Goal: Transaction & Acquisition: Download file/media

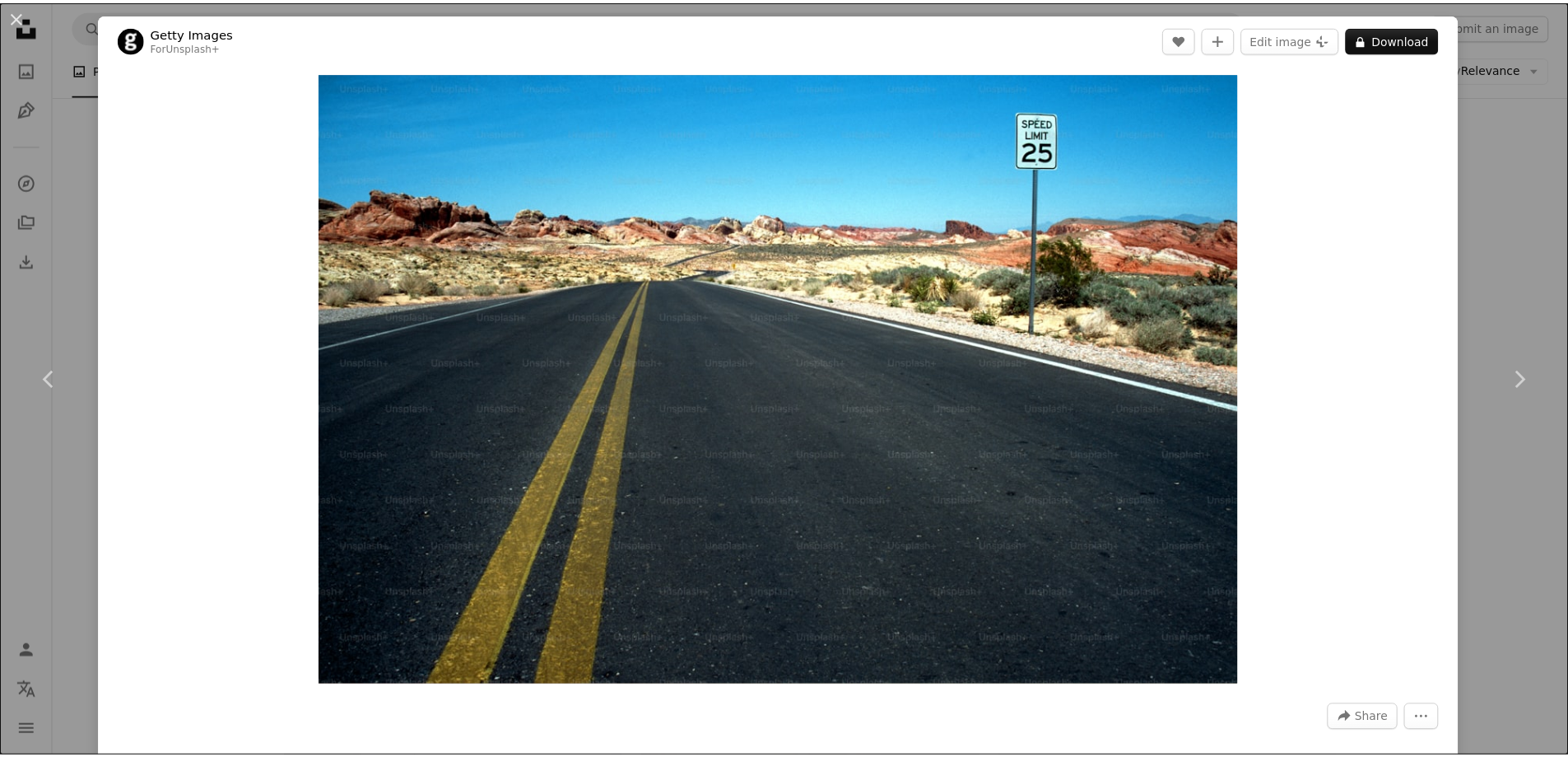
scroll to position [2248, 0]
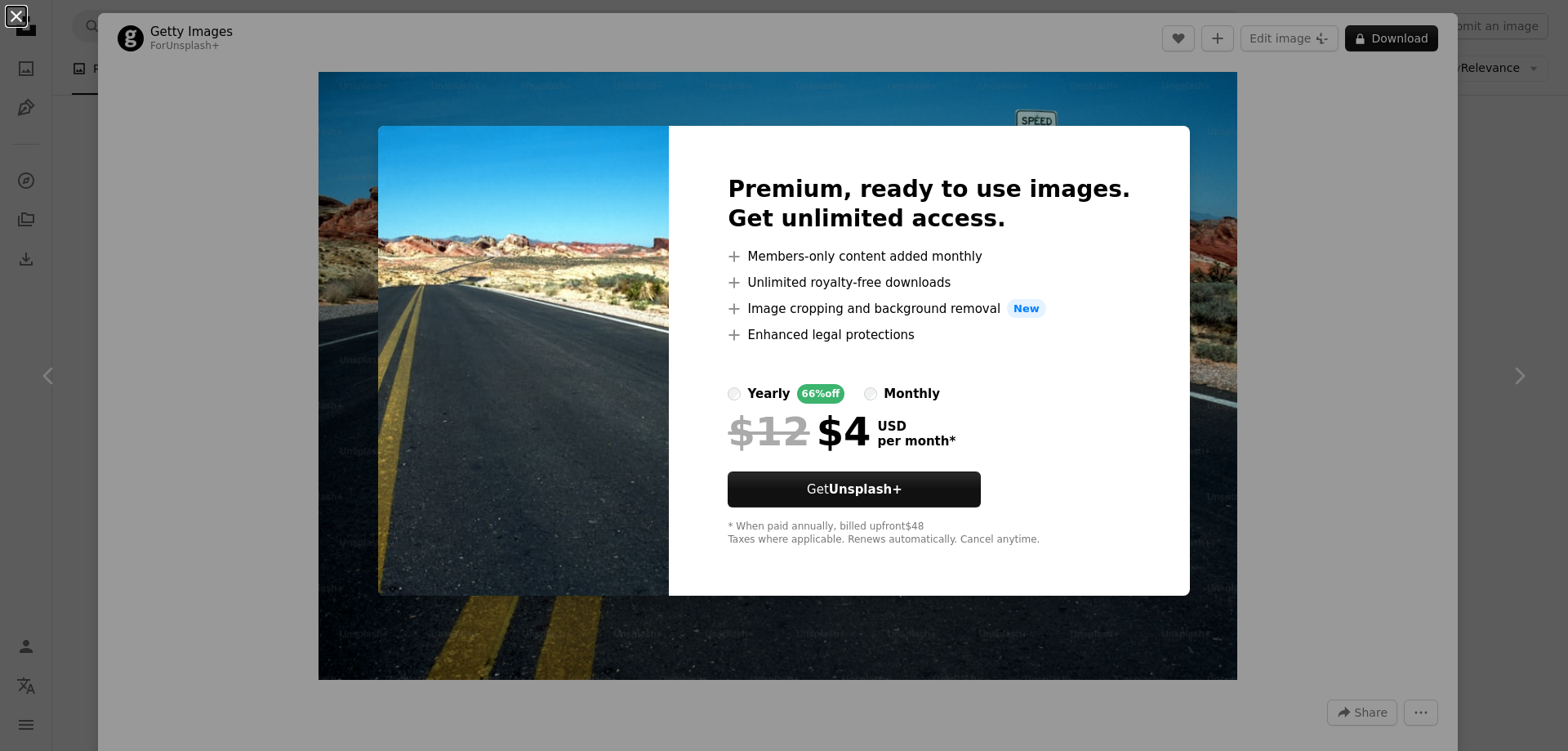
click at [15, 13] on button "An X shape" at bounding box center [16, 16] width 20 height 20
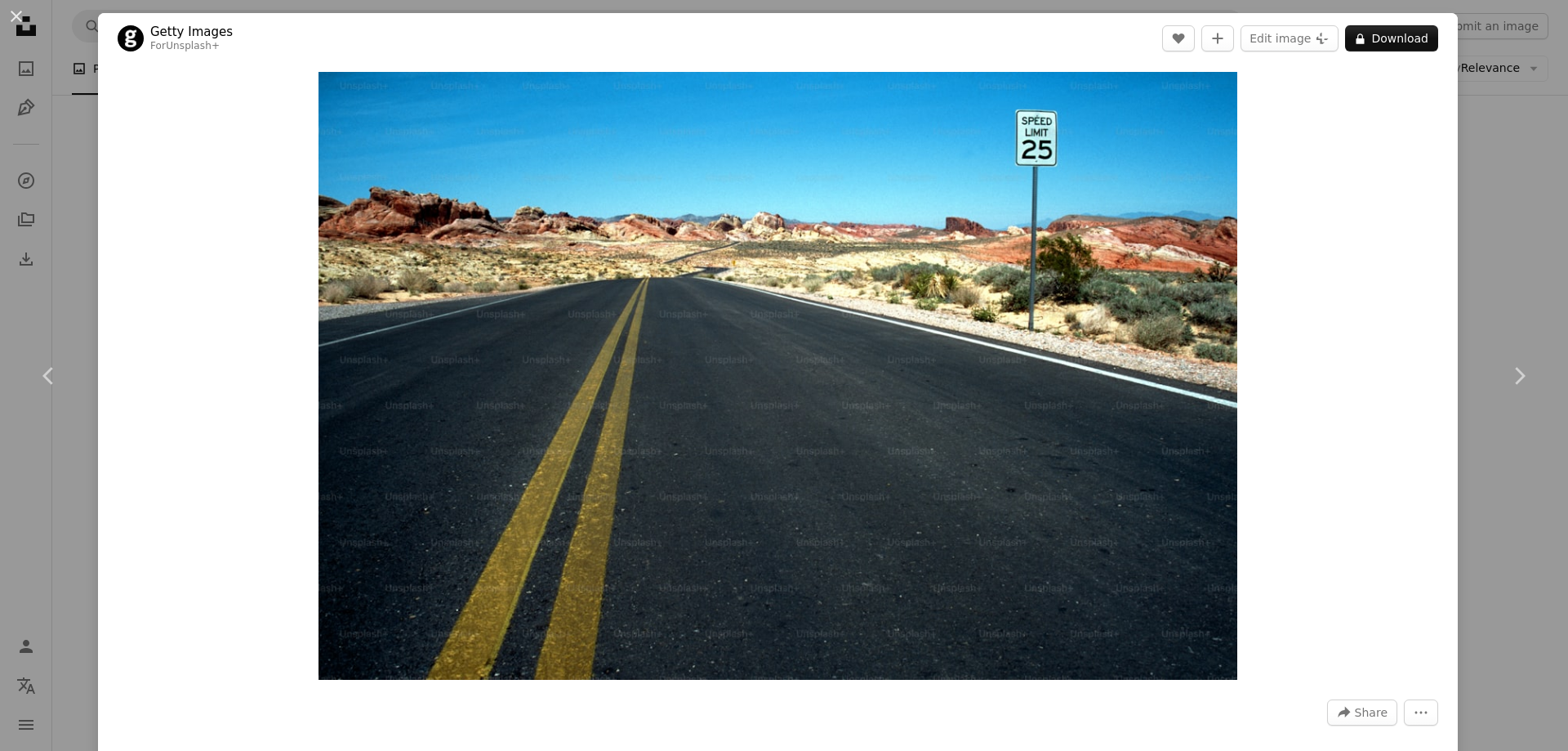
click at [15, 13] on button "An X shape" at bounding box center [16, 16] width 20 height 20
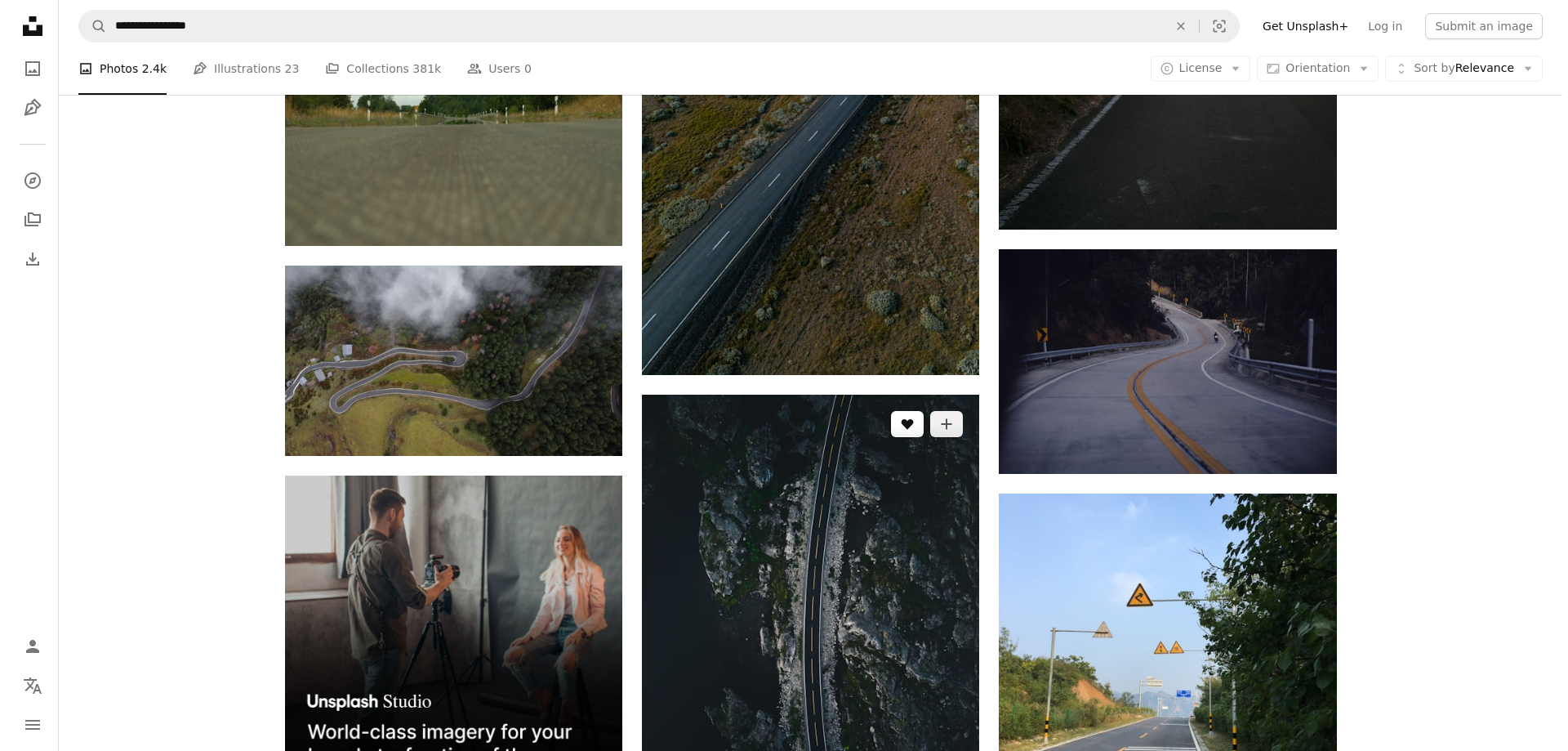
scroll to position [3129, 0]
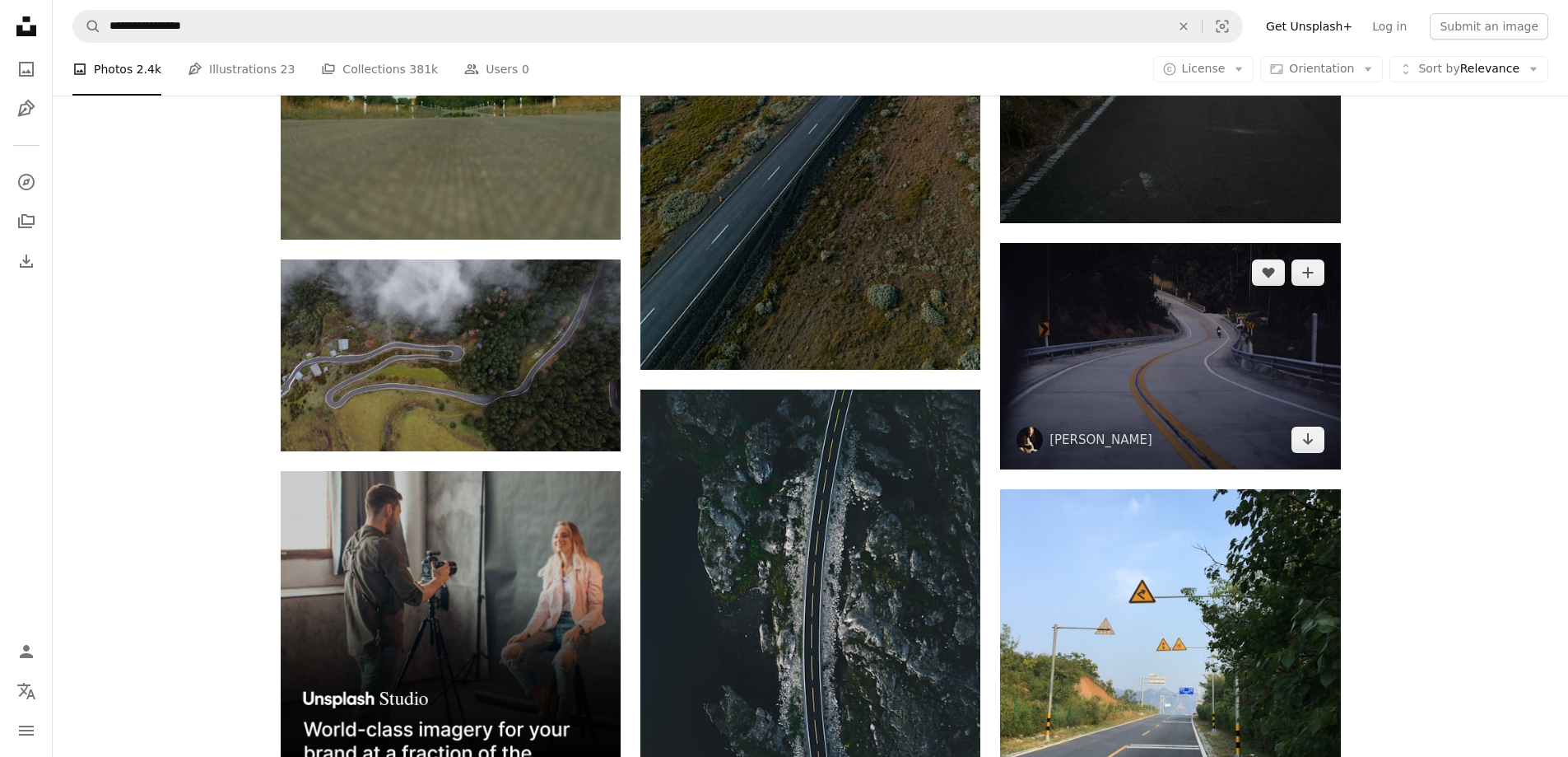
click at [1193, 362] on img at bounding box center [1171, 356] width 340 height 226
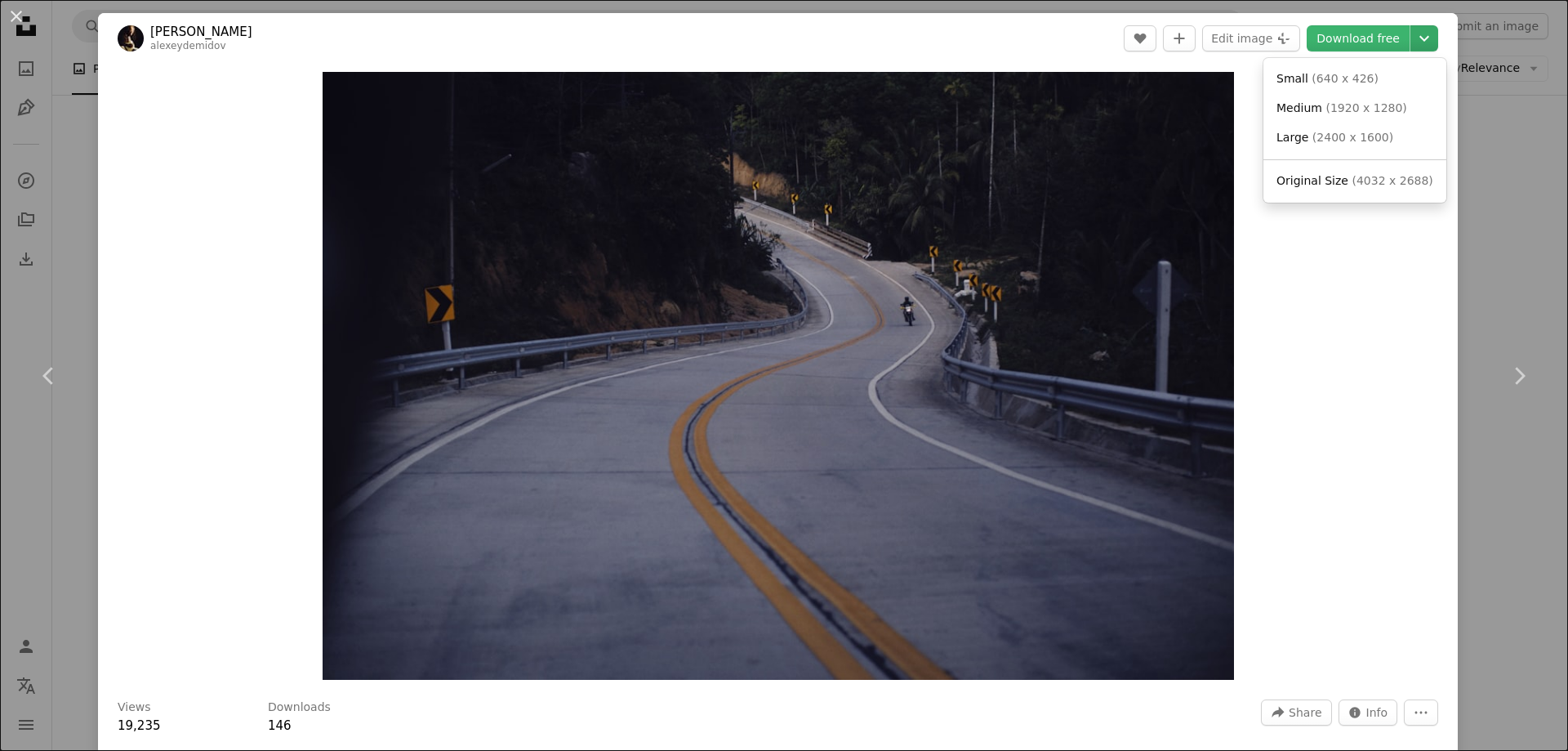
click at [1414, 40] on icon "Chevron down" at bounding box center [1423, 39] width 26 height 20
click at [1335, 82] on span "( 640 x 426 )" at bounding box center [1344, 78] width 67 height 13
